Goal: Check status

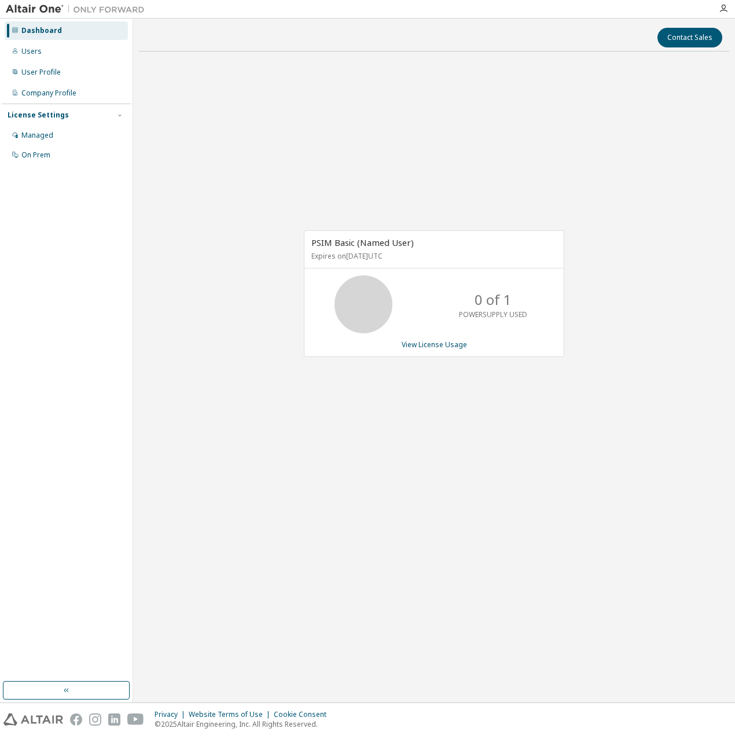
click at [561, 134] on div "PSIM Basic (Named User) Expires on [DATE] UTC 0 of 1 POWERSUPPLY USED View Lice…" at bounding box center [434, 300] width 590 height 478
